Goal: Task Accomplishment & Management: Manage account settings

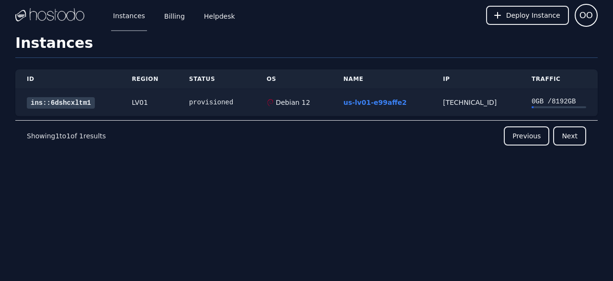
click at [82, 101] on link "ins::6dshcxltm1" at bounding box center [61, 102] width 68 height 11
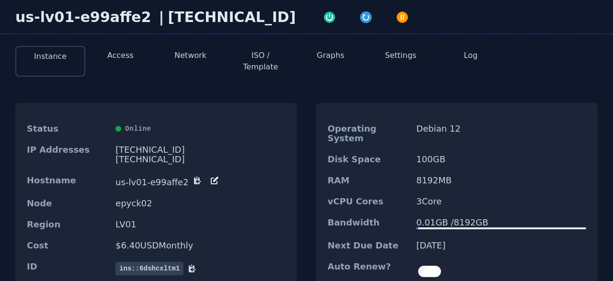
scroll to position [42, 0]
click at [195, 56] on button "Network" at bounding box center [190, 54] width 32 height 11
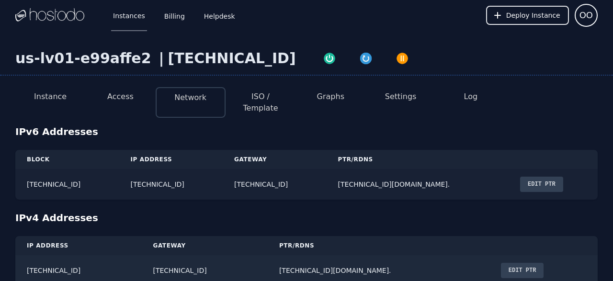
drag, startPoint x: 227, startPoint y: 177, endPoint x: 115, endPoint y: 177, distance: 112.1
click at [119, 177] on td "[TECHNICAL_ID]" at bounding box center [171, 184] width 104 height 31
copy td "[TECHNICAL_ID]"
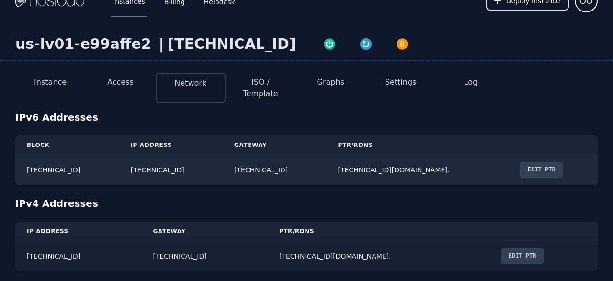
click at [510, 249] on button "Edit PTR" at bounding box center [522, 256] width 43 height 15
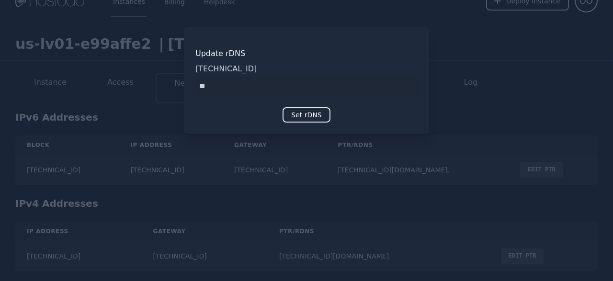
type input "*"
type input "**********"
click at [306, 115] on button "Set rDNS" at bounding box center [306, 114] width 47 height 15
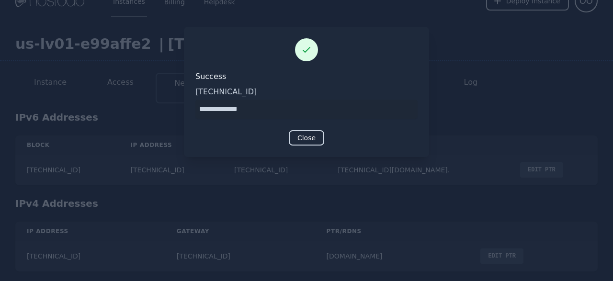
click at [304, 139] on button "Close" at bounding box center [306, 137] width 35 height 15
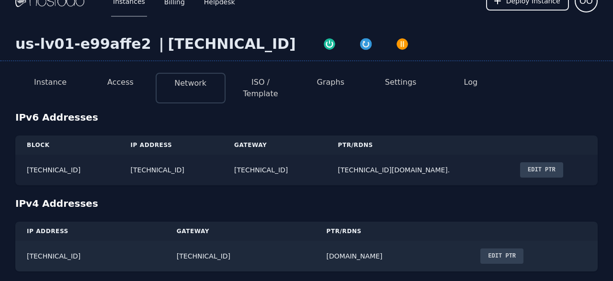
click at [555, 165] on button "Edit PTR" at bounding box center [541, 169] width 43 height 15
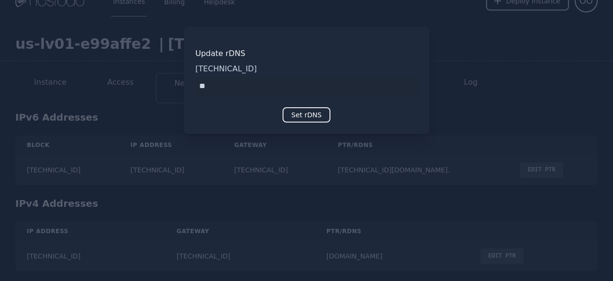
type input "*"
type input "**********"
click at [313, 114] on button "Set rDNS" at bounding box center [306, 114] width 47 height 15
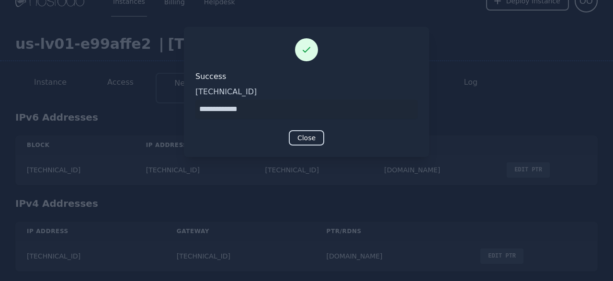
click at [308, 138] on button "Close" at bounding box center [306, 137] width 35 height 15
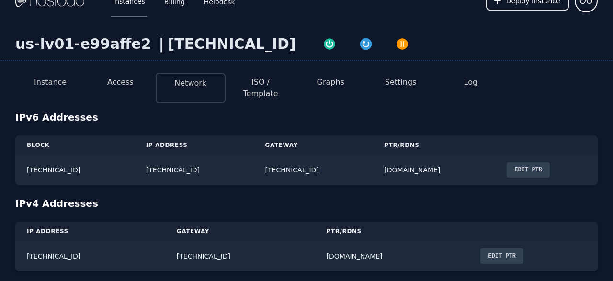
click at [123, 79] on button "Access" at bounding box center [120, 82] width 26 height 11
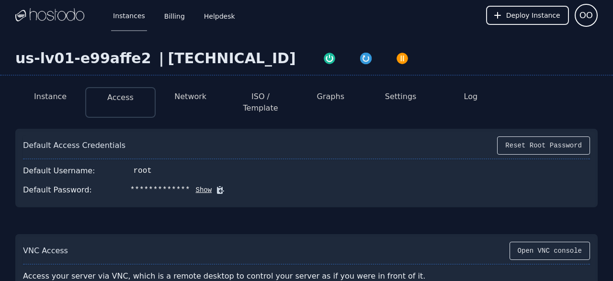
click at [190, 185] on button "Show" at bounding box center [201, 190] width 22 height 10
click at [231, 187] on icon at bounding box center [234, 190] width 7 height 7
